Goal: Task Accomplishment & Management: Manage account settings

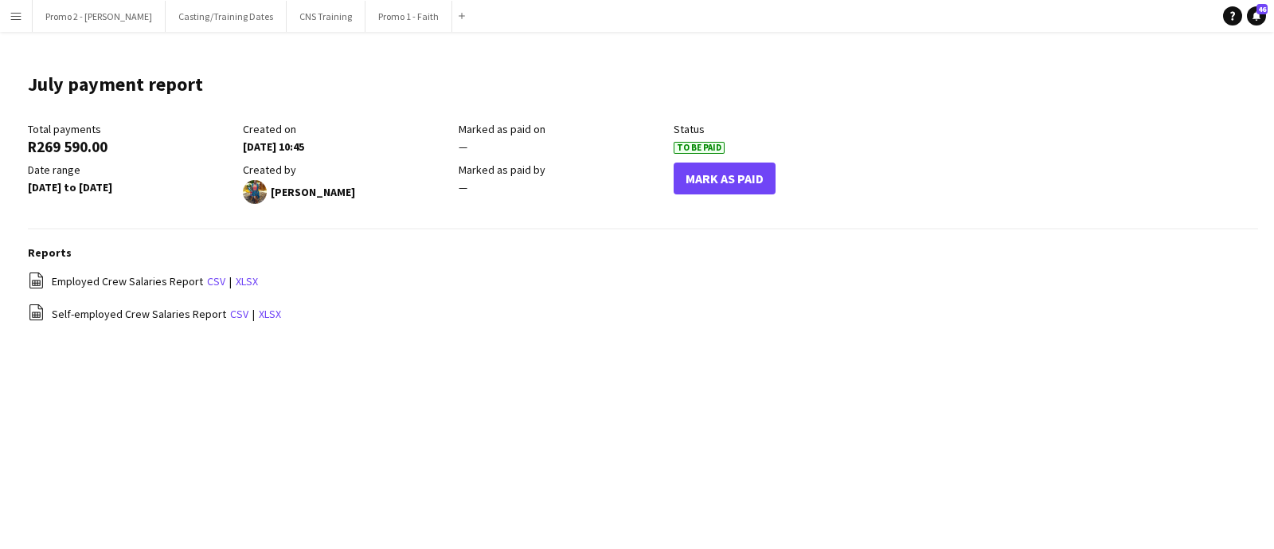
click at [21, 14] on app-icon "Menu" at bounding box center [16, 16] width 13 height 13
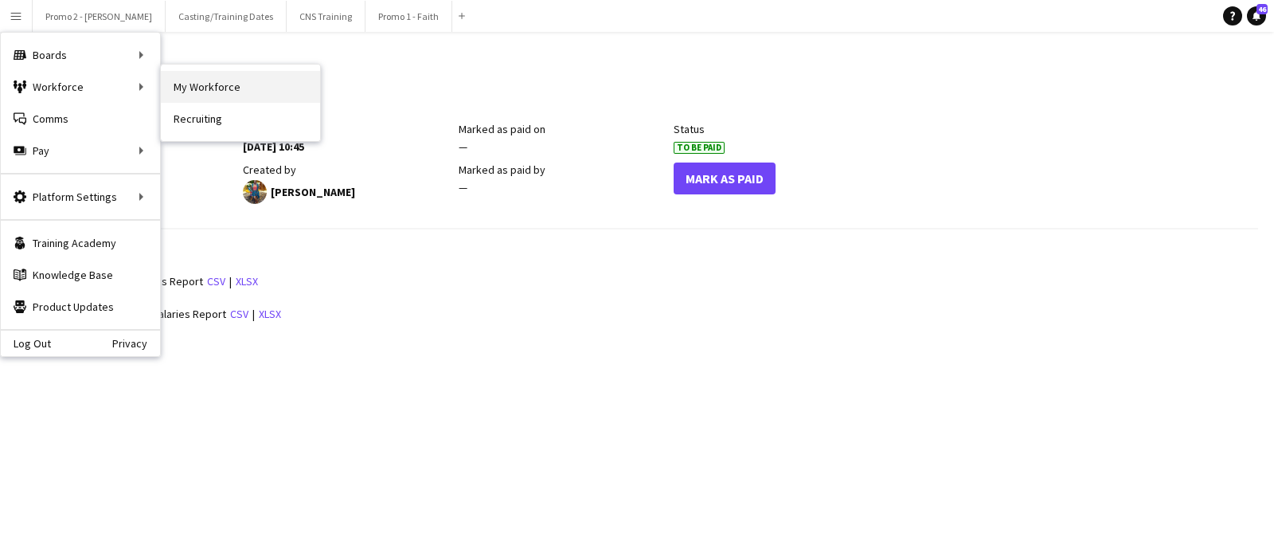
click at [195, 82] on link "My Workforce" at bounding box center [240, 87] width 159 height 32
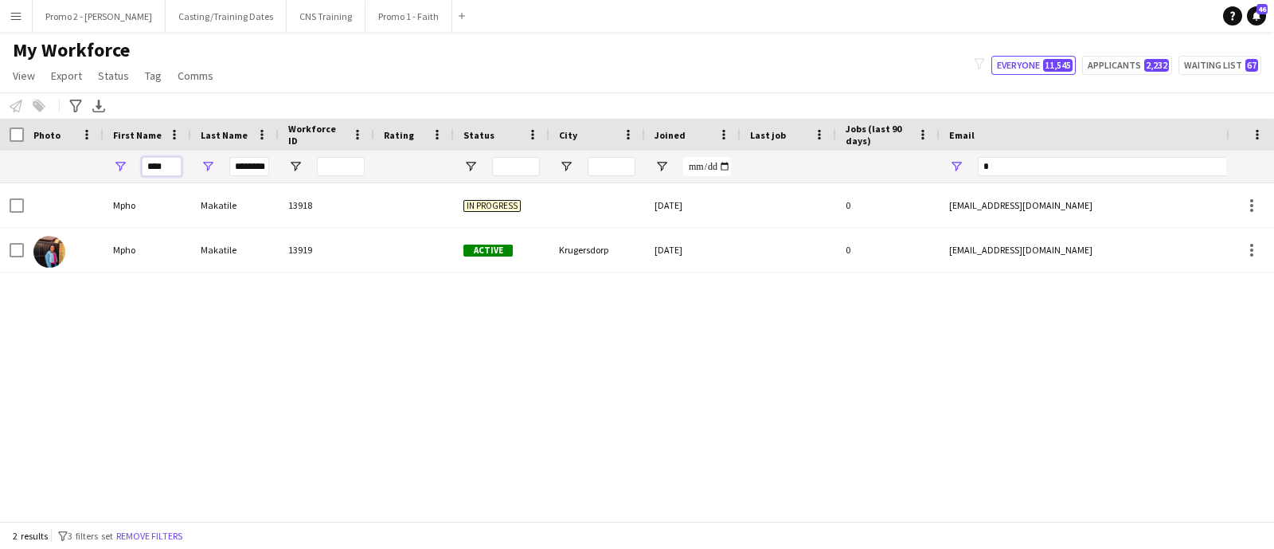
drag, startPoint x: 173, startPoint y: 165, endPoint x: 114, endPoint y: 165, distance: 58.9
click at [114, 165] on div "****" at bounding box center [147, 166] width 88 height 32
drag, startPoint x: 232, startPoint y: 167, endPoint x: 295, endPoint y: 155, distance: 64.0
click at [295, 155] on div "******** *" at bounding box center [863, 166] width 1726 height 32
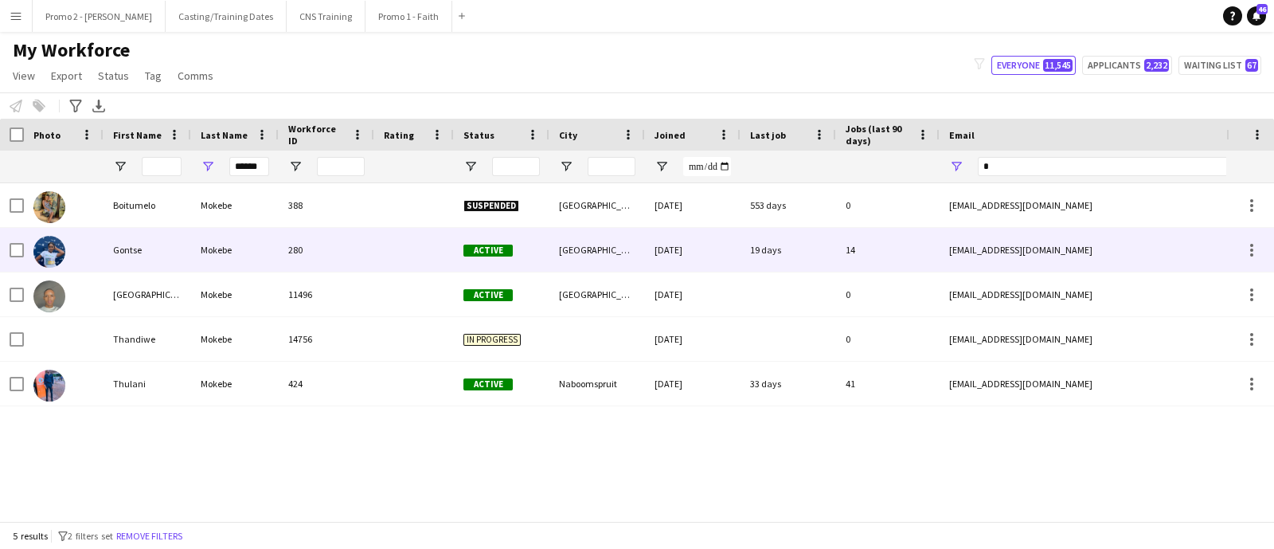
scroll to position [0, 0]
click at [561, 253] on div "[GEOGRAPHIC_DATA]" at bounding box center [597, 250] width 96 height 44
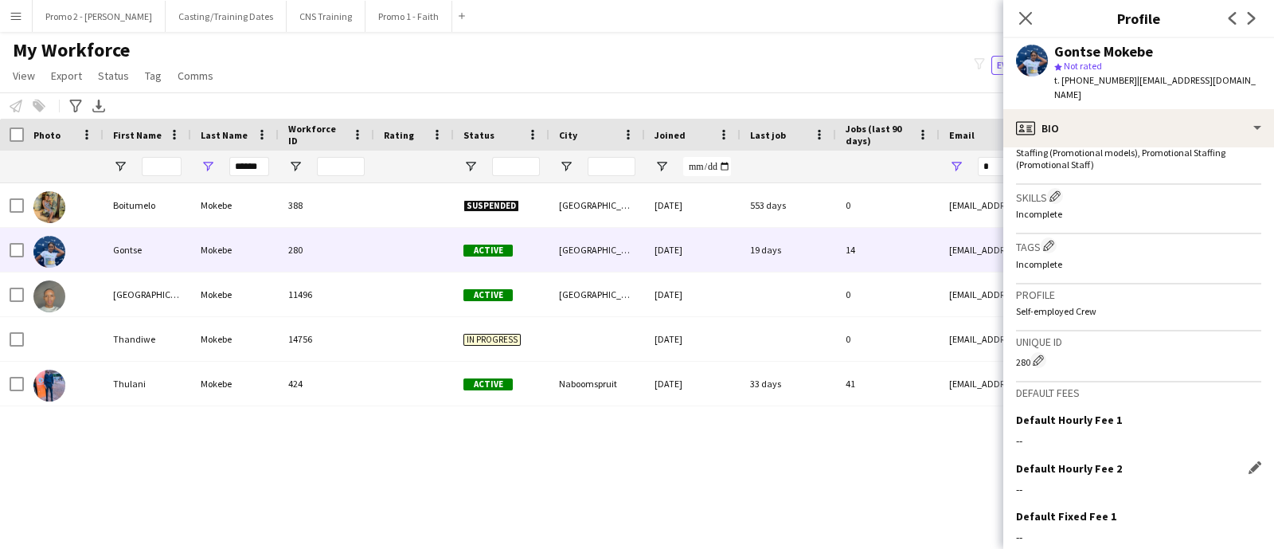
scroll to position [655, 0]
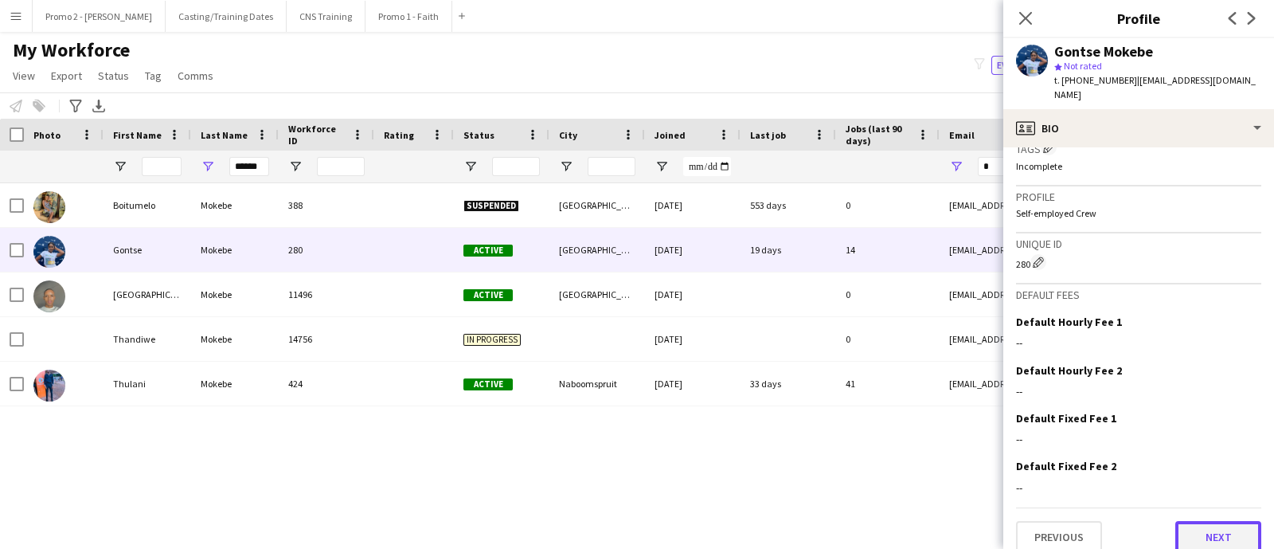
click at [1212, 521] on button "Next" at bounding box center [1218, 537] width 86 height 32
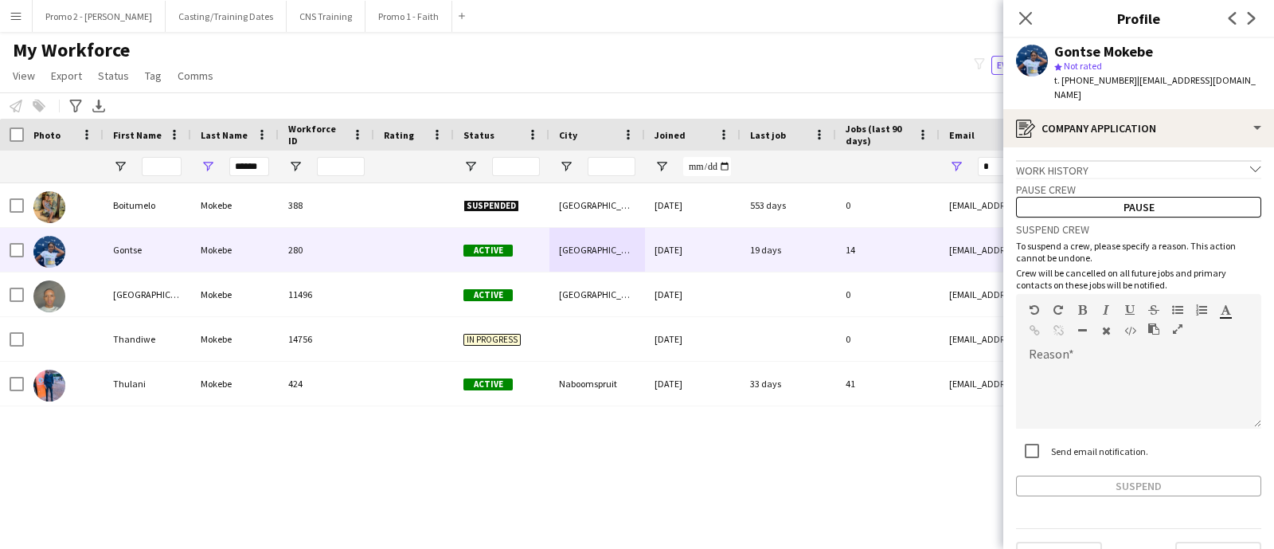
scroll to position [21, 0]
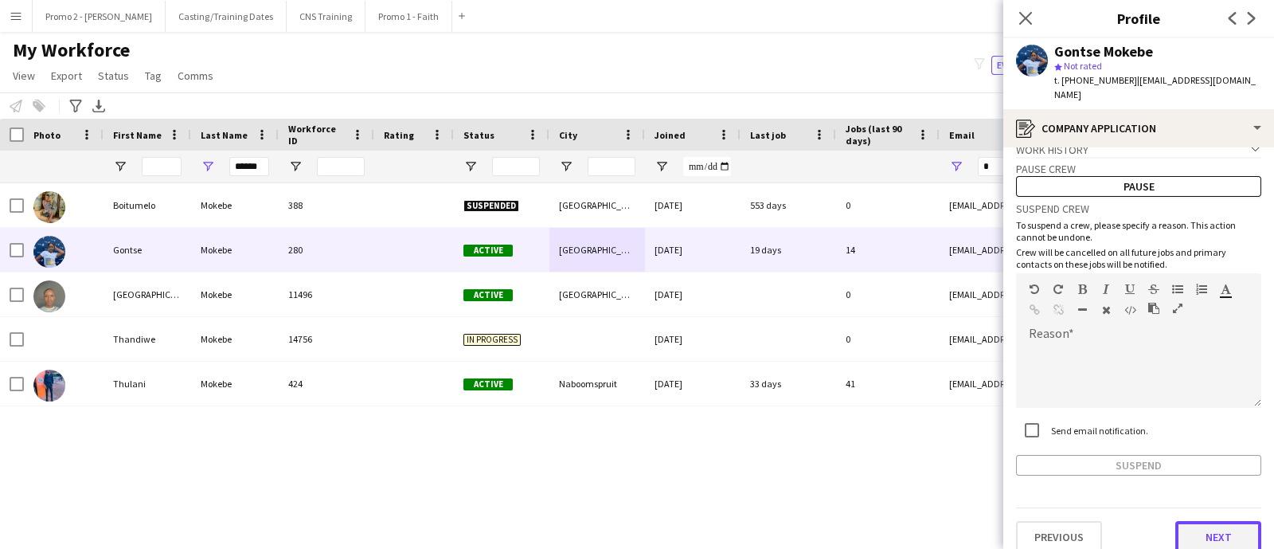
click at [1202, 521] on button "Next" at bounding box center [1218, 537] width 86 height 32
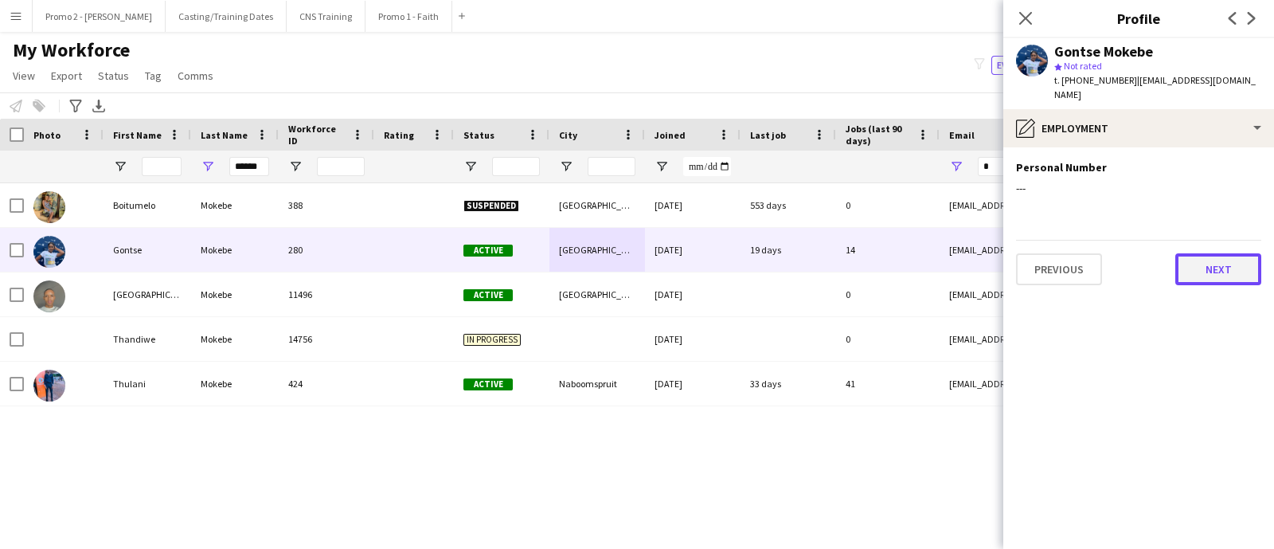
click at [1208, 253] on button "Next" at bounding box center [1218, 269] width 86 height 32
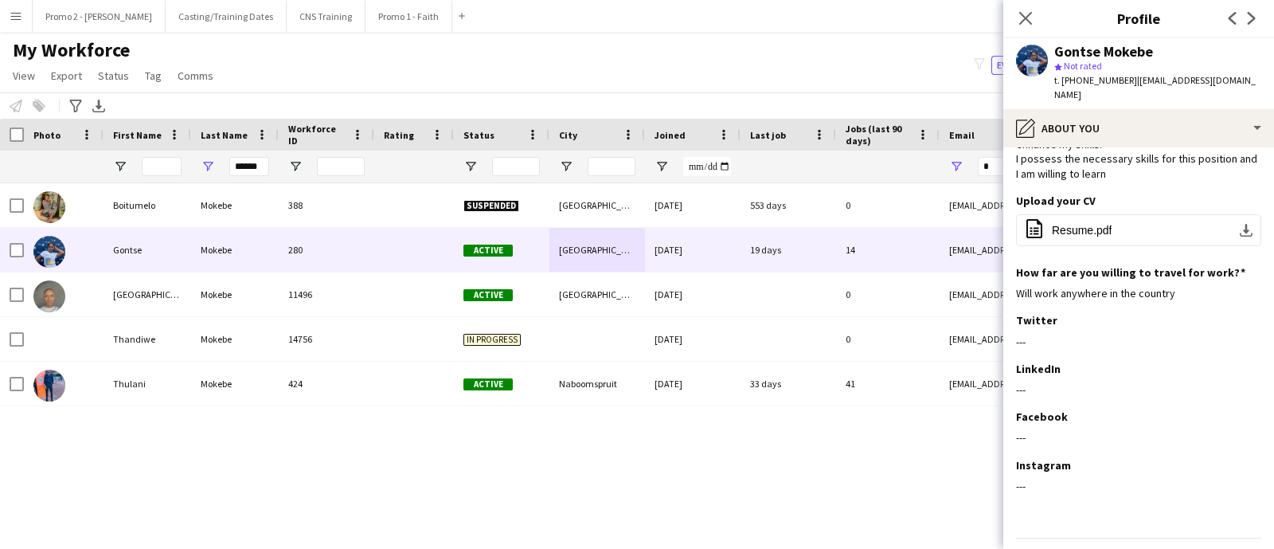
scroll to position [103, 0]
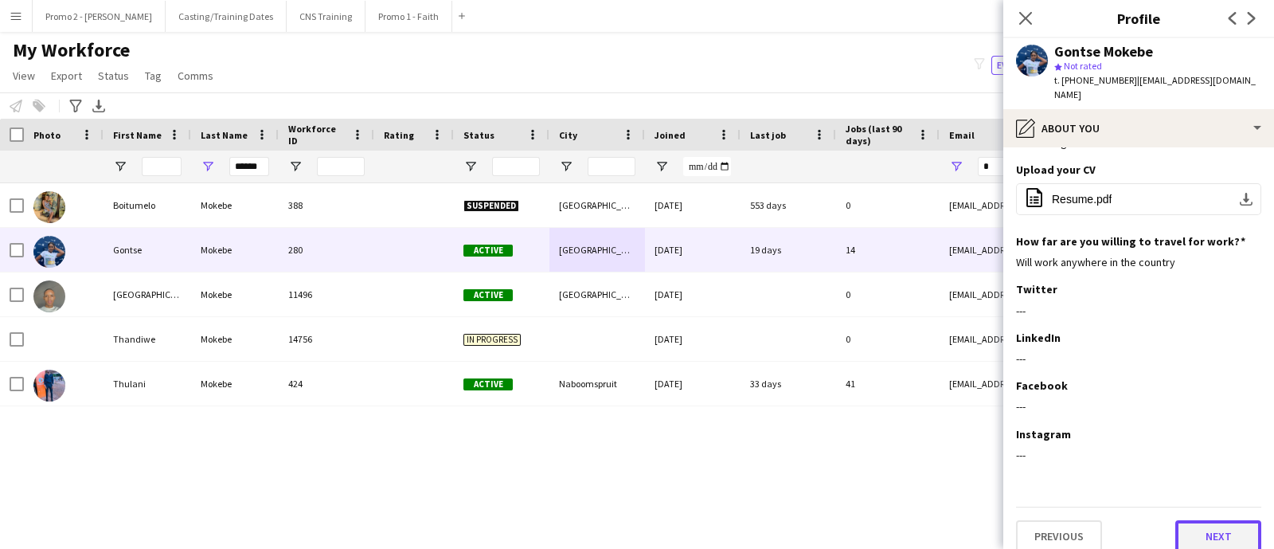
click at [1196, 520] on button "Next" at bounding box center [1218, 536] width 86 height 32
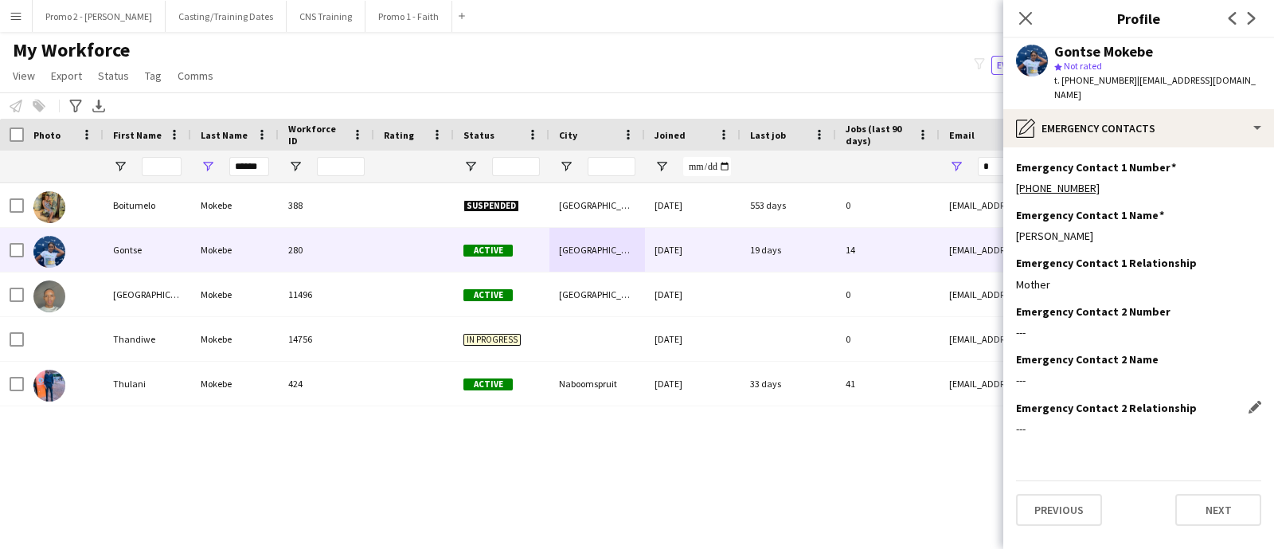
scroll to position [0, 0]
click at [1189, 494] on button "Next" at bounding box center [1218, 510] width 86 height 32
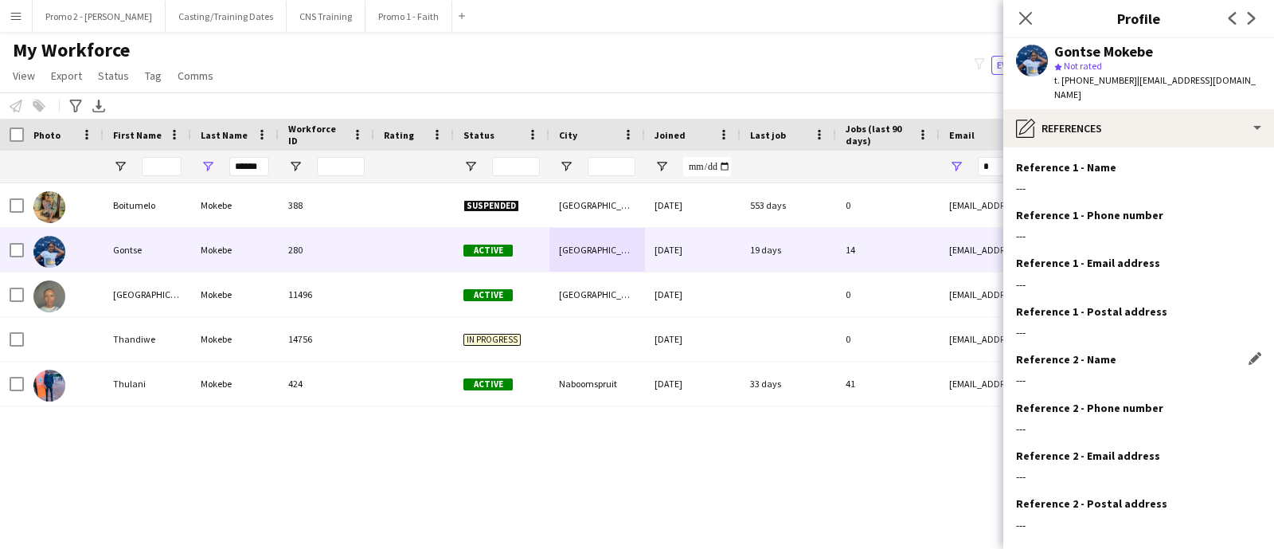
scroll to position [70, 0]
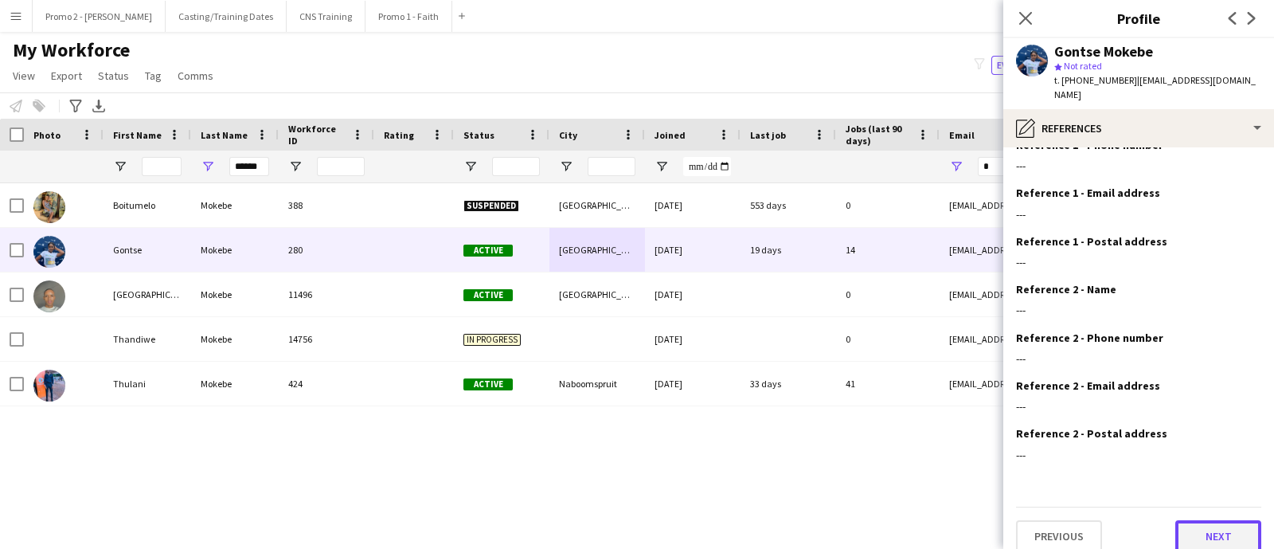
click at [1216, 520] on button "Next" at bounding box center [1218, 536] width 86 height 32
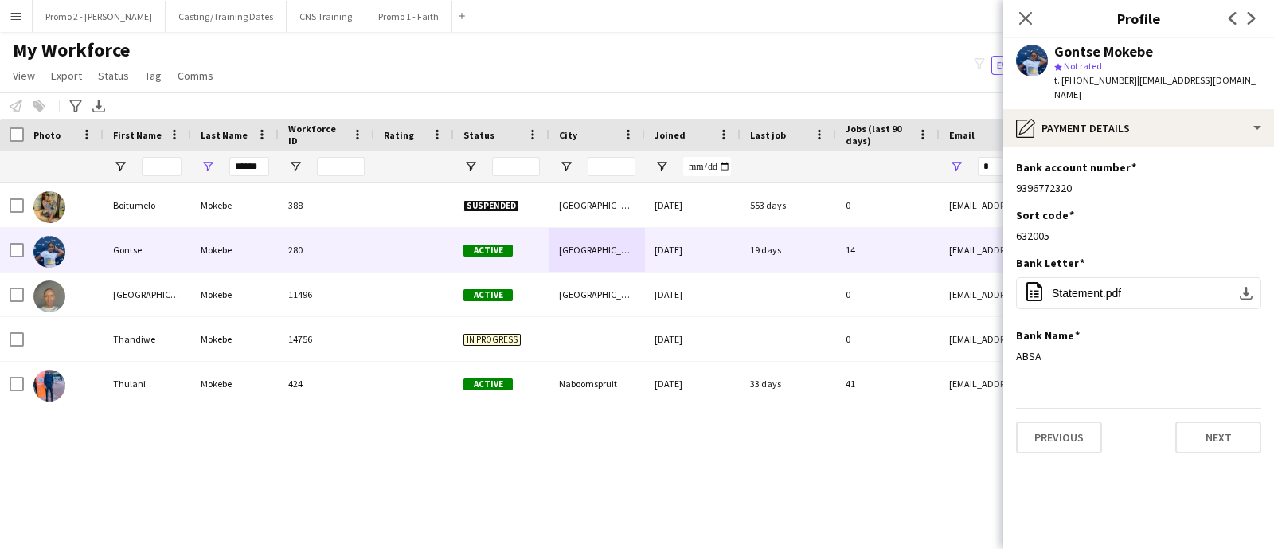
scroll to position [0, 0]
click at [1090, 287] on span "Statement.pdf" at bounding box center [1086, 293] width 69 height 13
drag, startPoint x: 233, startPoint y: 167, endPoint x: 303, endPoint y: 165, distance: 69.3
click at [303, 165] on div "****** *" at bounding box center [863, 166] width 1726 height 32
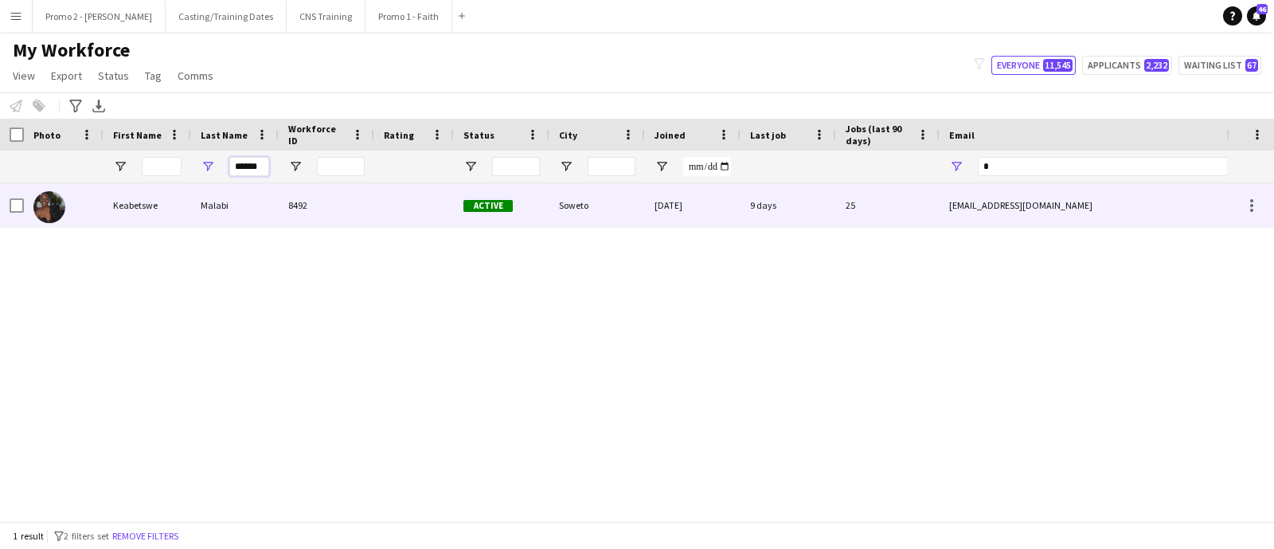
type input "******"
click at [573, 211] on div "Soweto" at bounding box center [597, 205] width 96 height 44
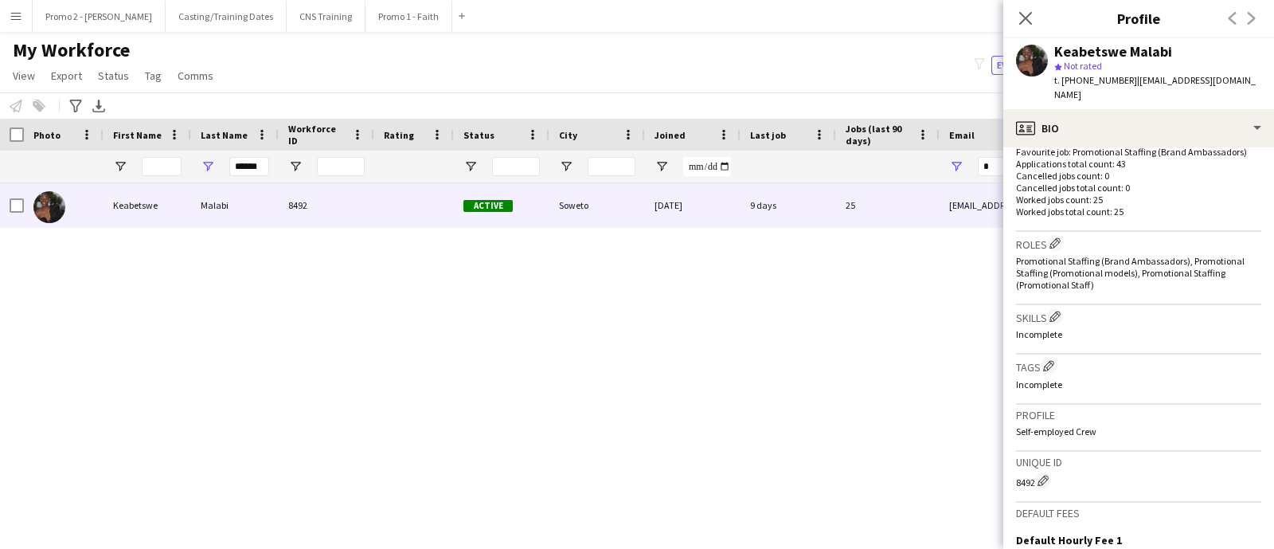
scroll to position [597, 0]
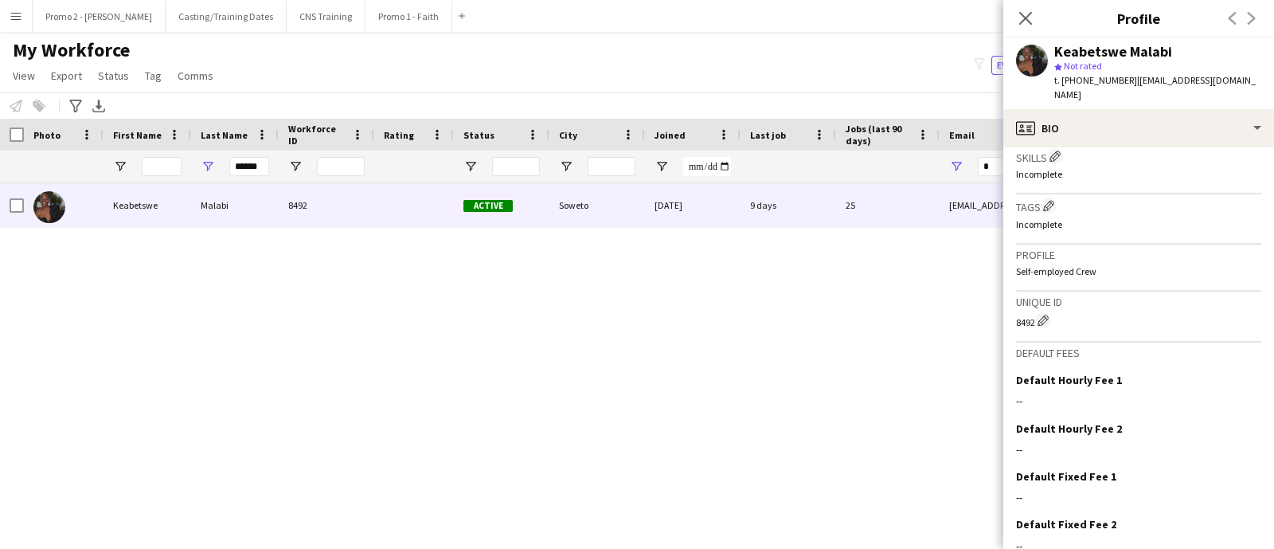
click at [830, 384] on div "Keabetswe Malabi 8492 Active Soweto [DATE] 9 days 25 [EMAIL_ADDRESS][DOMAIN_NAM…" at bounding box center [613, 344] width 1226 height 322
click at [850, 345] on div "Keabetswe Malabi 8492 Active Soweto [DATE] 9 days 25 [EMAIL_ADDRESS][DOMAIN_NAM…" at bounding box center [613, 344] width 1226 height 322
click at [1029, 16] on icon "Close pop-in" at bounding box center [1024, 17] width 15 height 15
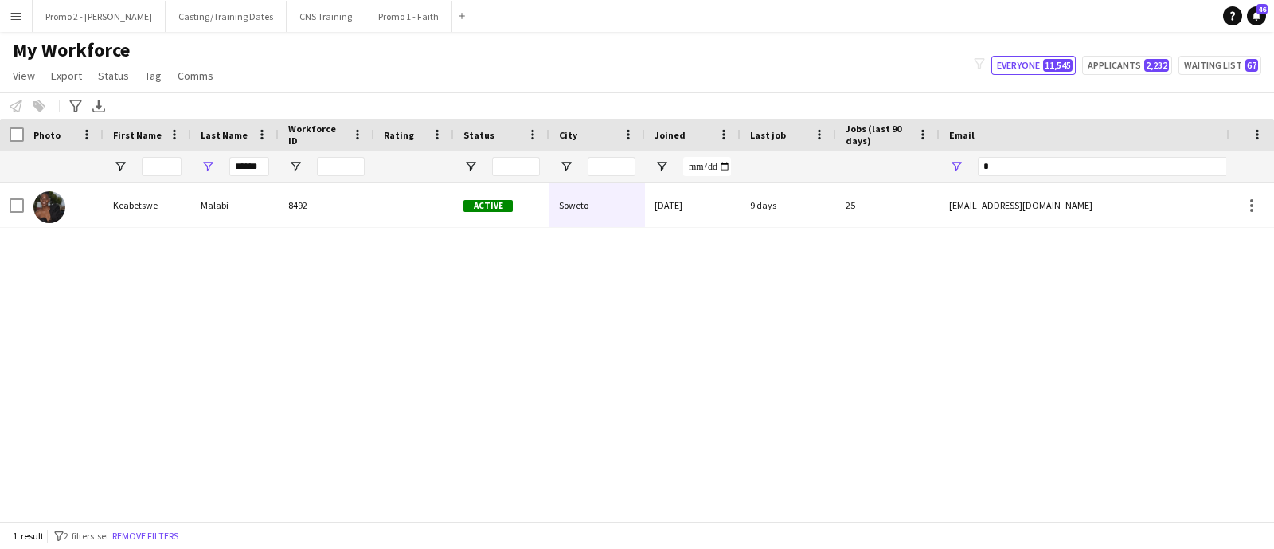
click at [615, 375] on div "Keabetswe Malabi 8492 Active Soweto [DATE] 9 days 25 [EMAIL_ADDRESS][DOMAIN_NAM…" at bounding box center [613, 344] width 1226 height 322
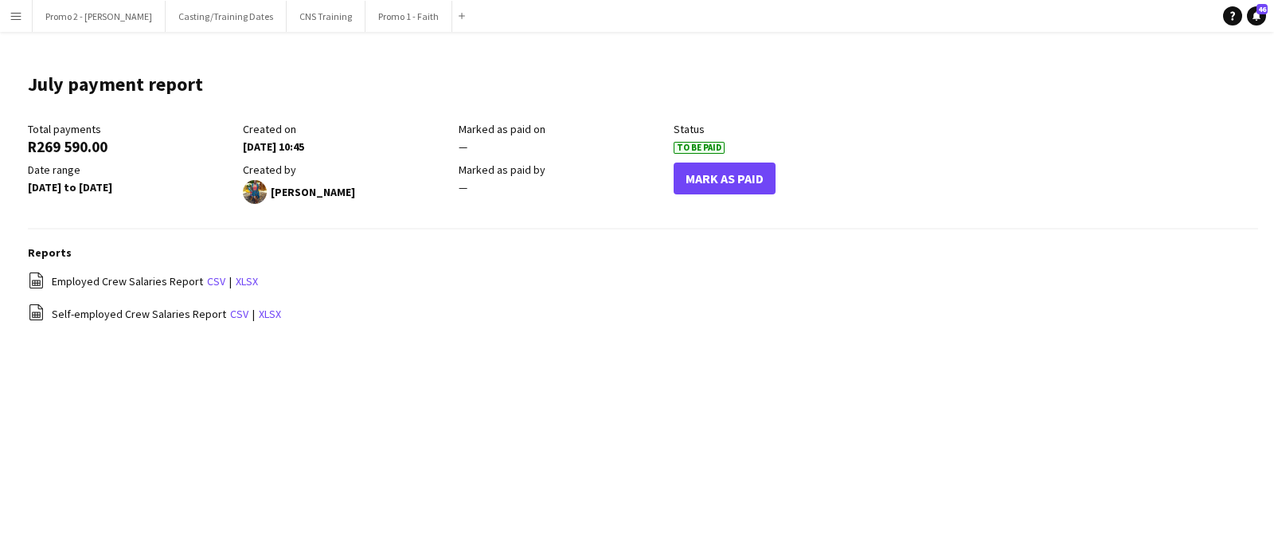
click at [10, 10] on app-icon "Menu" at bounding box center [16, 16] width 13 height 13
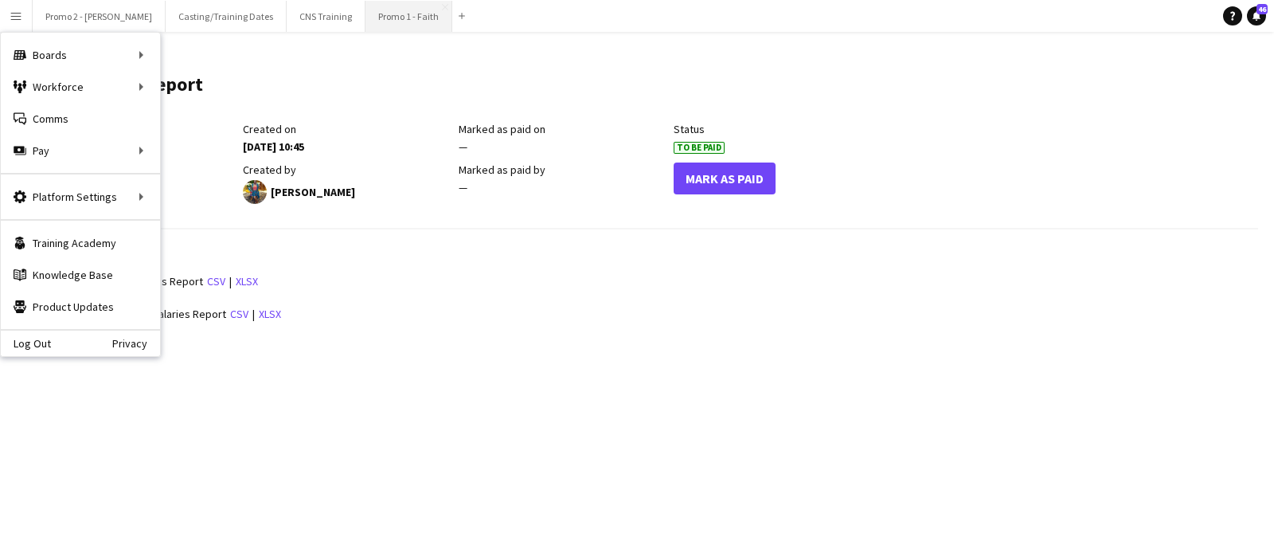
click at [365, 18] on button "Promo 1 - Faith Close" at bounding box center [408, 16] width 87 height 31
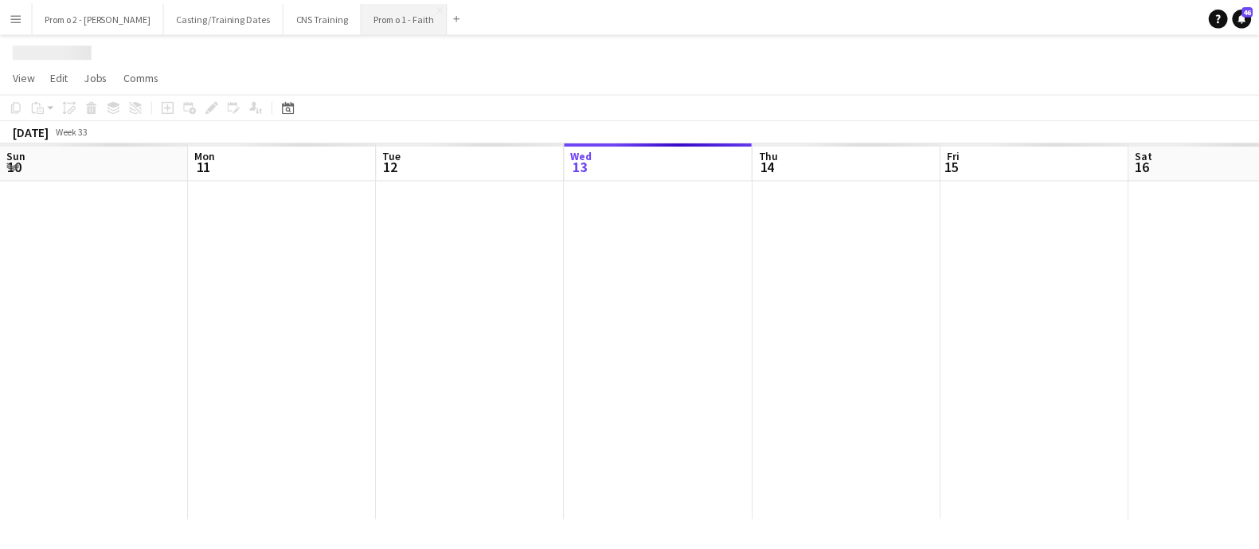
scroll to position [0, 381]
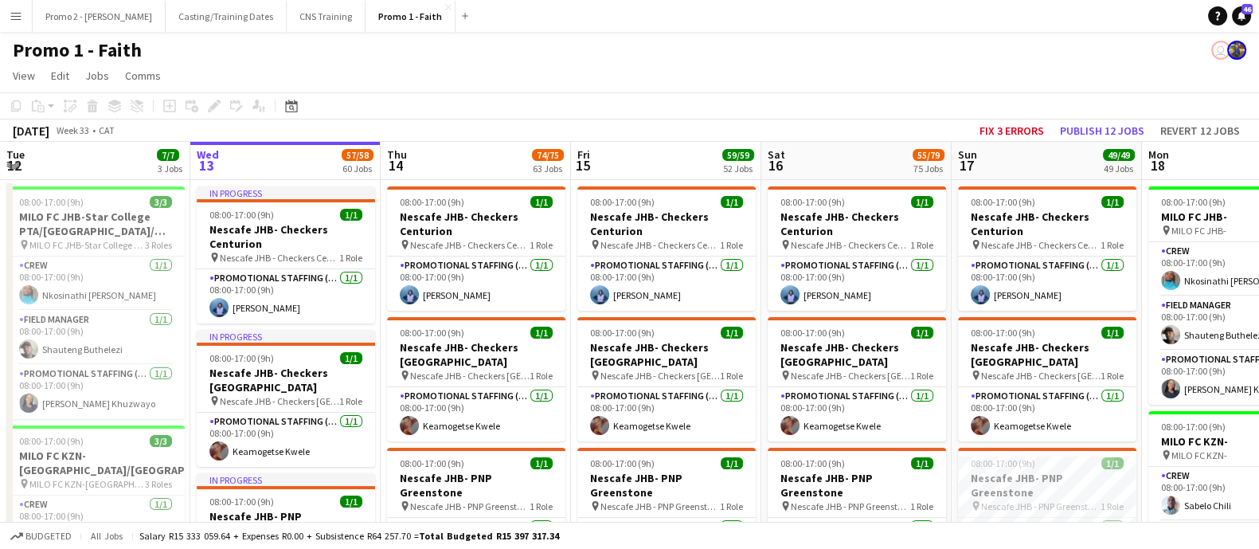
click at [605, 80] on app-page-menu "View Day view expanded Day view collapsed Month view Date picker Jump to [DATE]…" at bounding box center [629, 77] width 1259 height 30
